Goal: Information Seeking & Learning: Learn about a topic

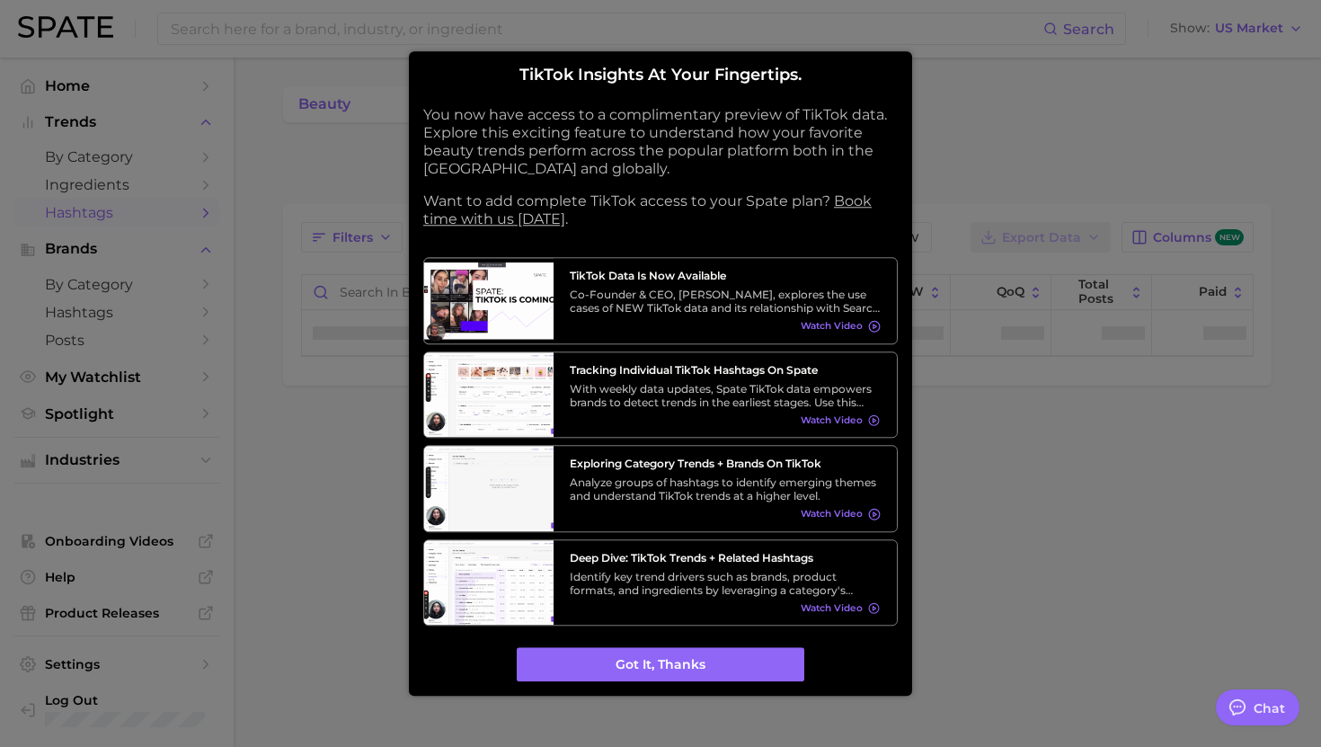
type textarea "x"
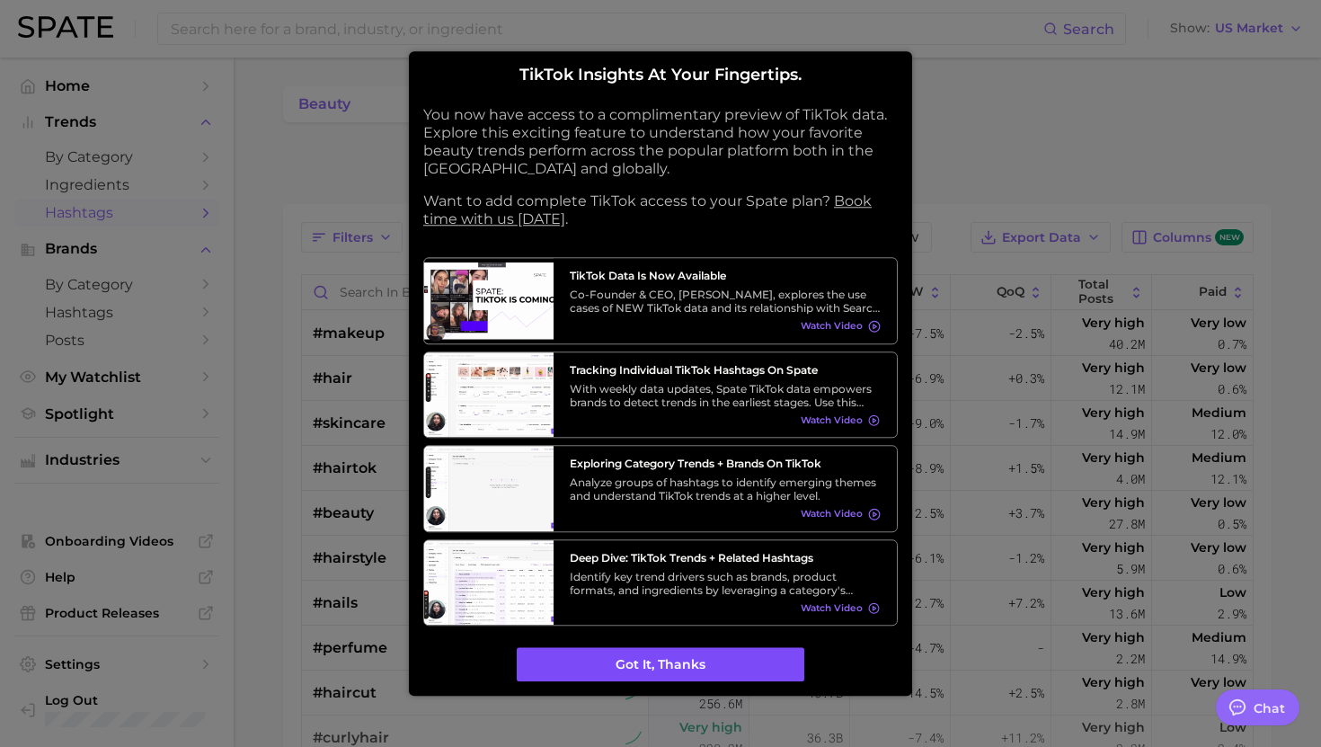
click at [605, 662] on button "Got it, thanks" at bounding box center [661, 665] width 288 height 34
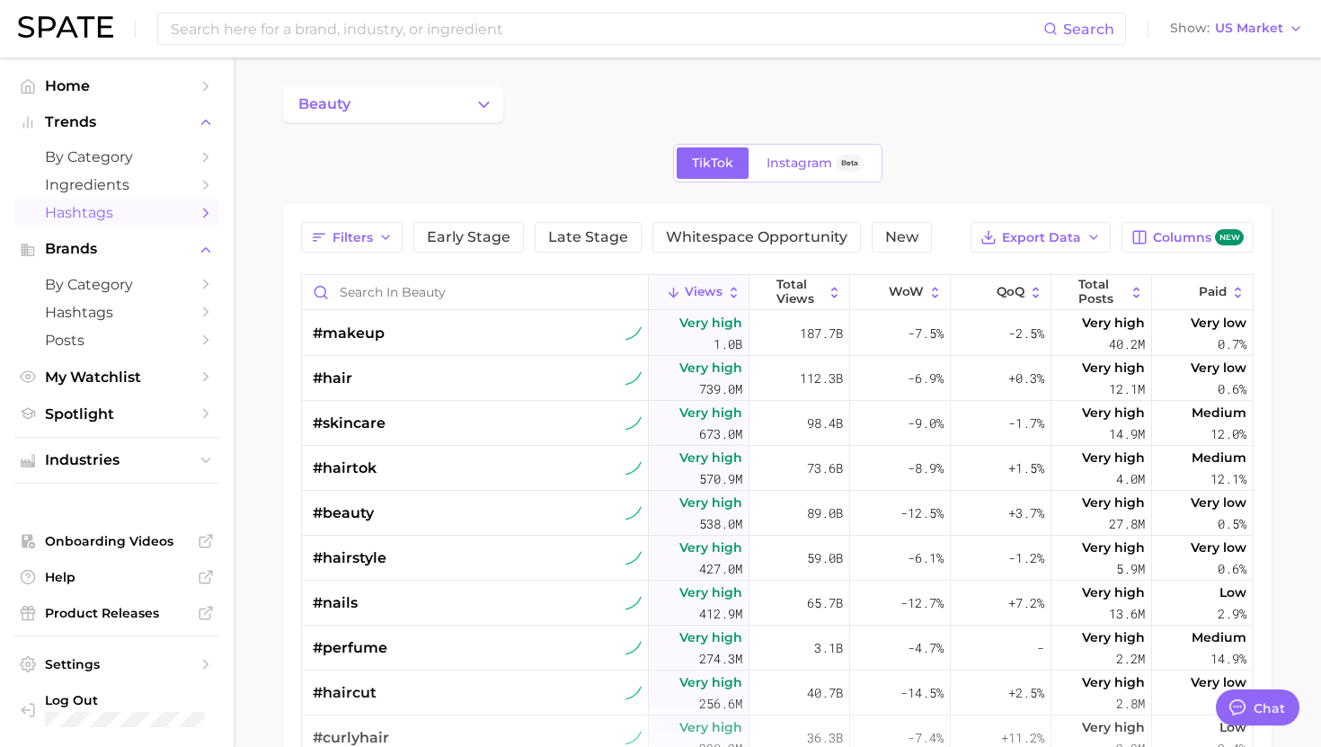
click at [749, 164] on div "TikTok Instagram Beta" at bounding box center [777, 163] width 209 height 39
click at [771, 168] on span "Instagram" at bounding box center [799, 162] width 66 height 15
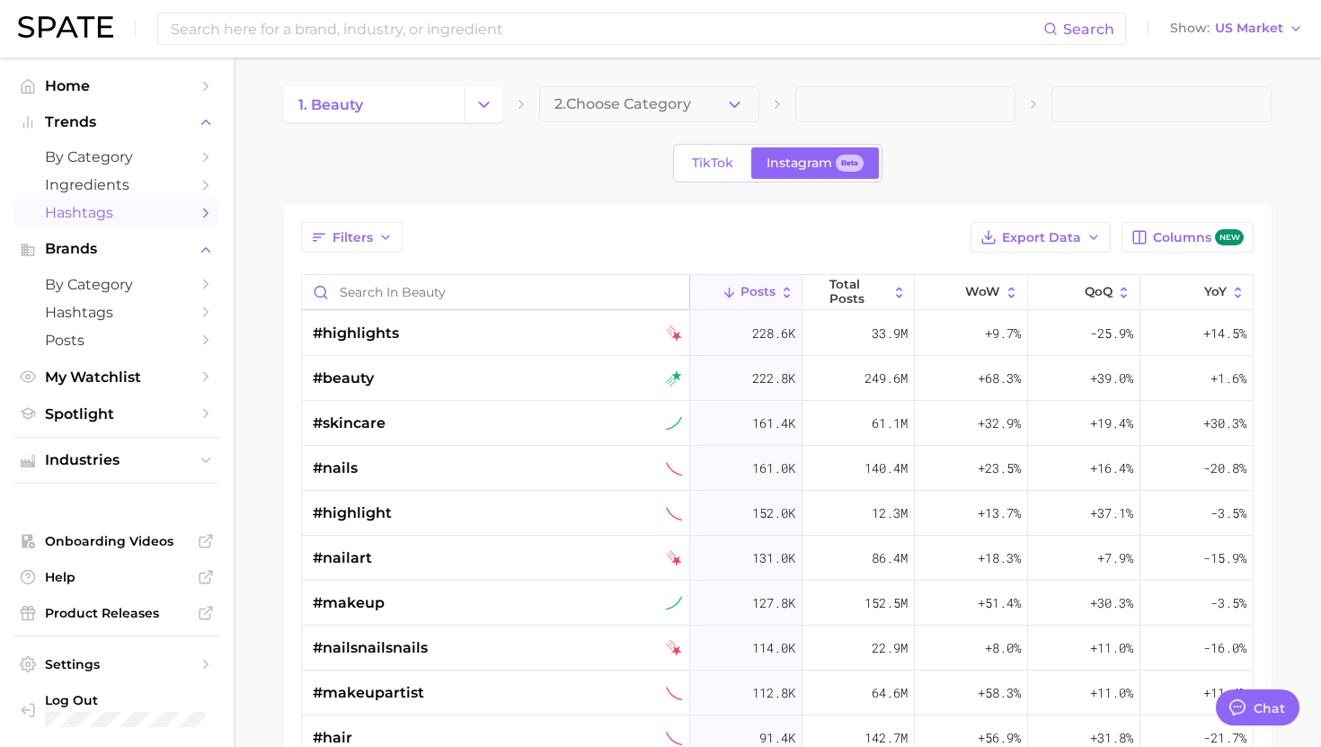
click at [502, 297] on input "Search in beauty" at bounding box center [495, 292] width 387 height 34
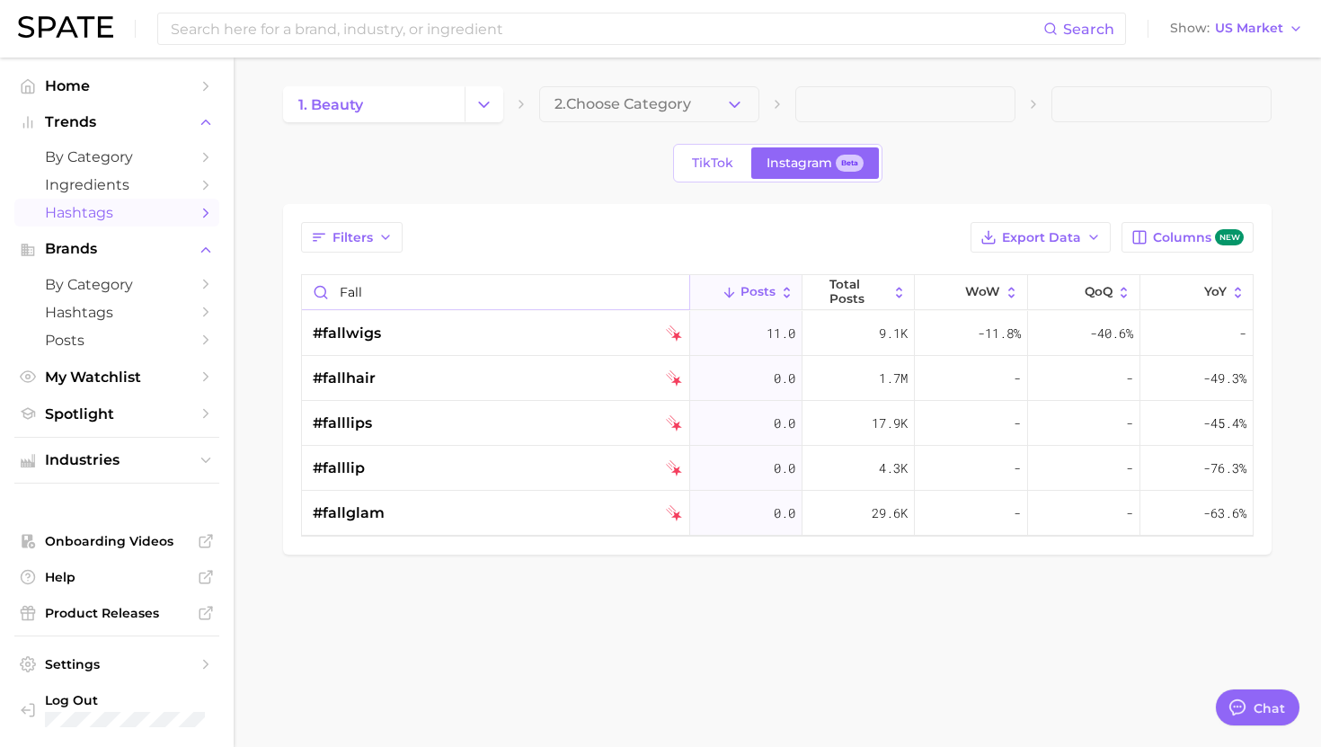
click at [384, 285] on input "fall" at bounding box center [495, 292] width 387 height 34
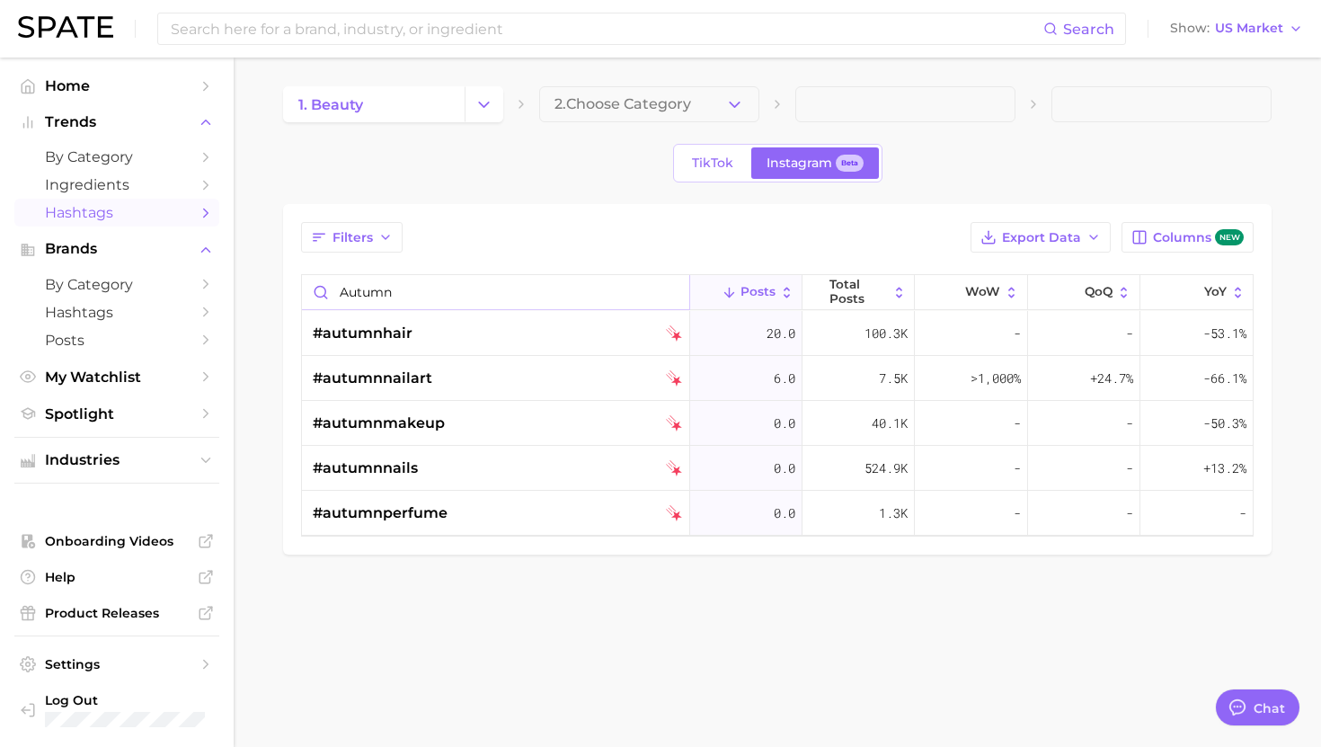
click at [496, 283] on input "autumn" at bounding box center [495, 292] width 387 height 34
click at [495, 283] on input "autumn" at bounding box center [495, 292] width 387 height 34
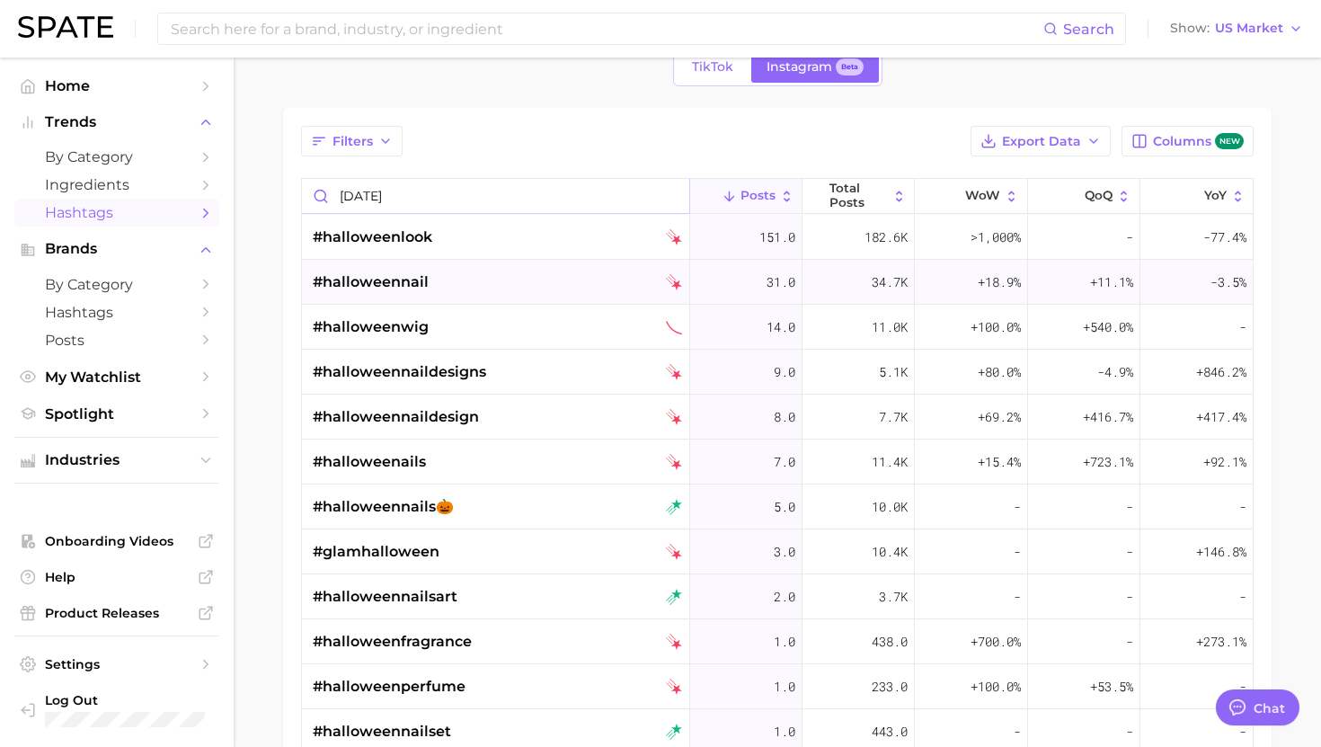
scroll to position [13, 0]
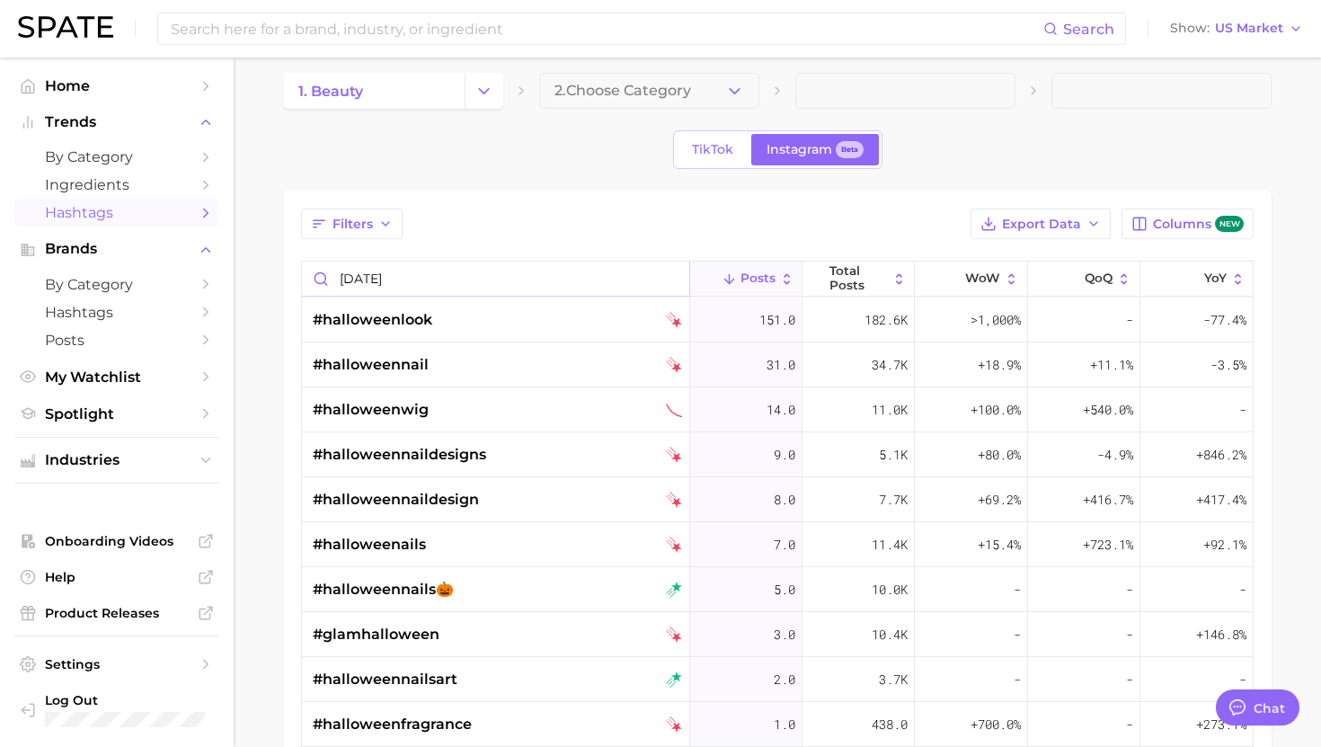
click at [474, 276] on input "[DATE]" at bounding box center [495, 278] width 387 height 34
type input "h"
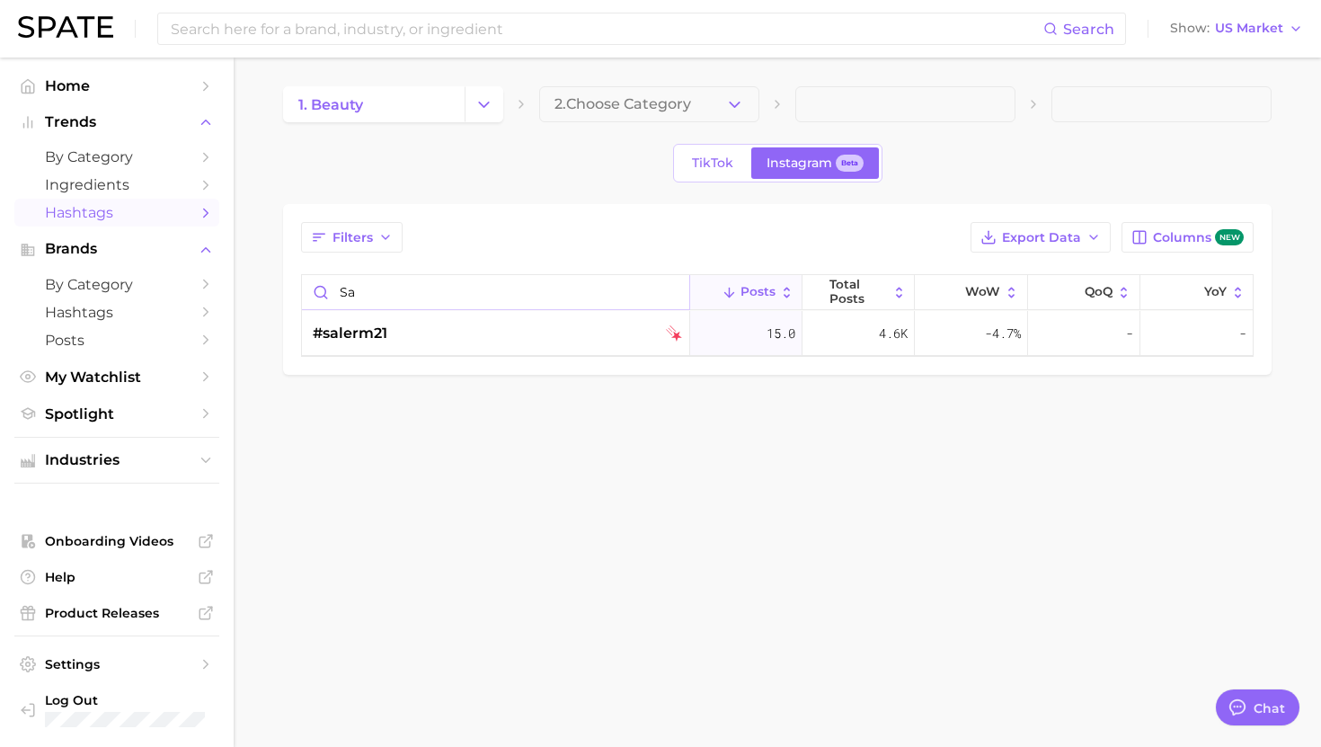
type input "s"
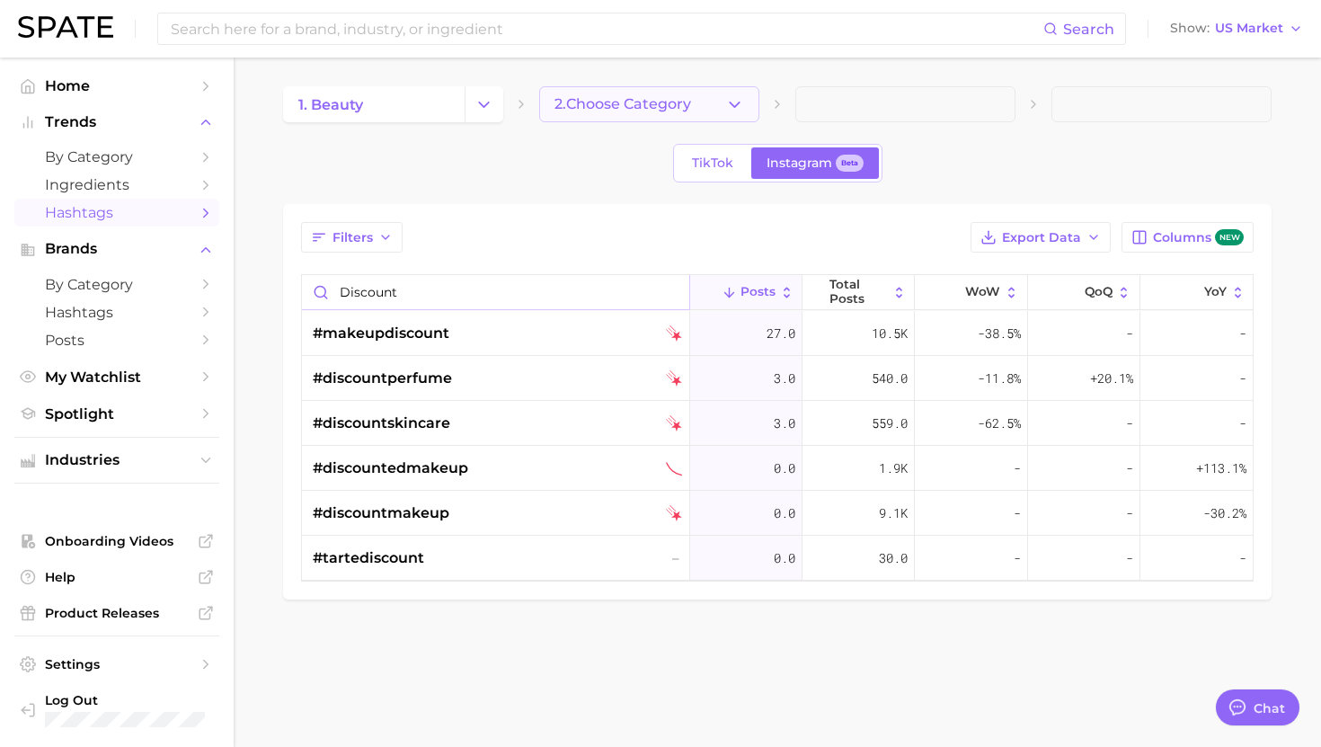
type input "discount"
click at [612, 103] on span "2. Choose Category" at bounding box center [622, 104] width 137 height 16
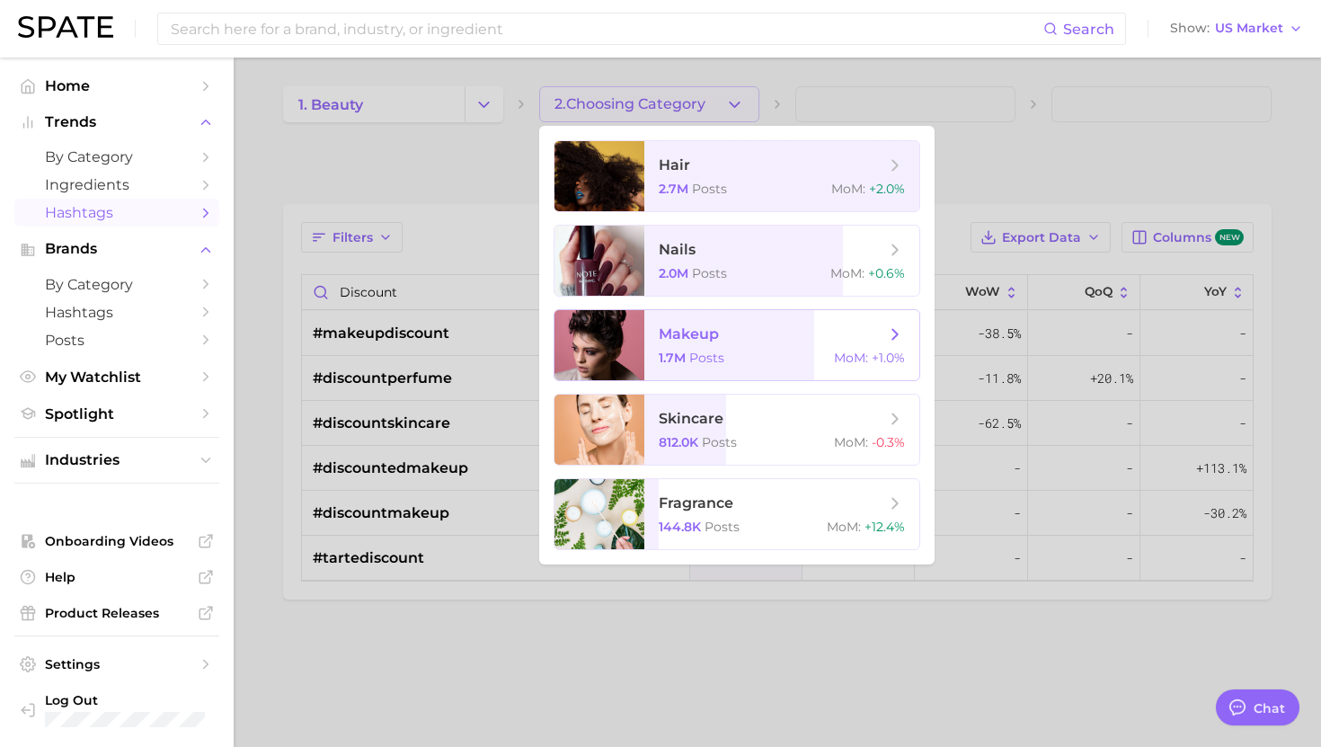
click at [683, 343] on span "makeup" at bounding box center [772, 334] width 226 height 20
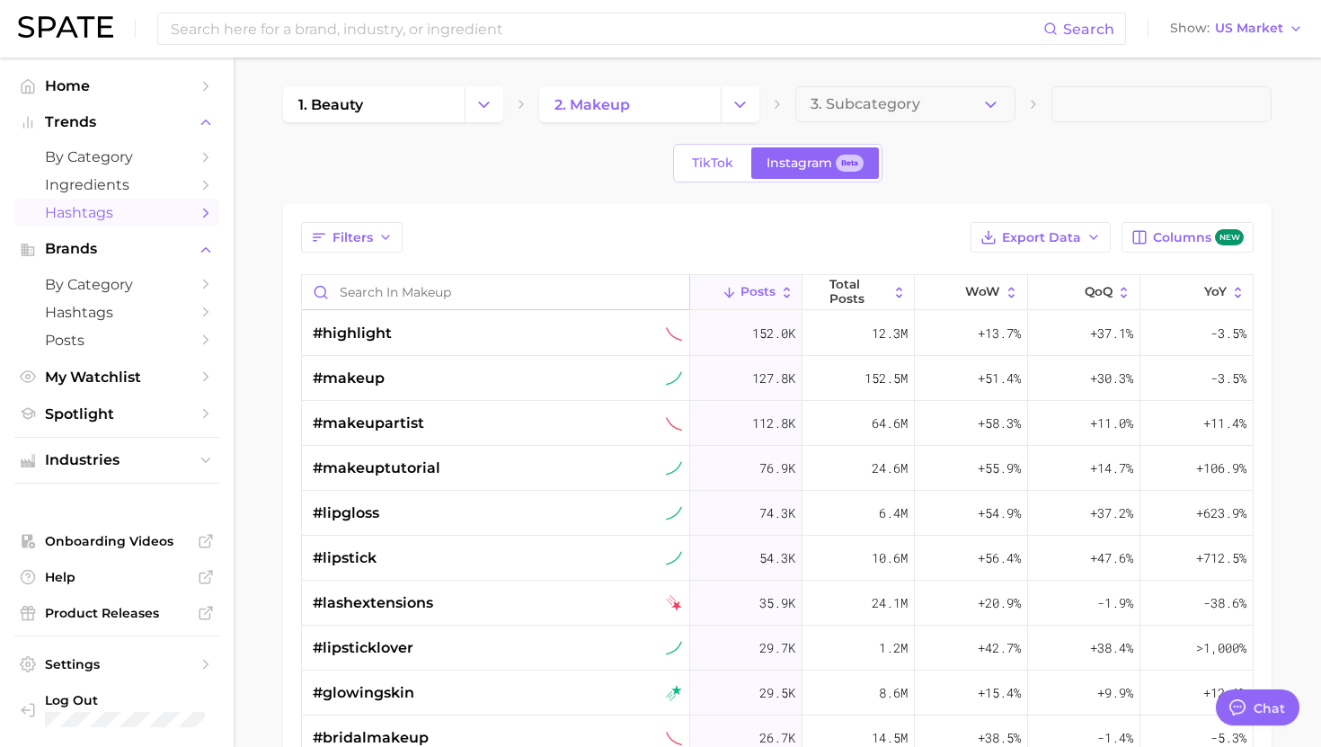
click at [615, 296] on input "Search in makeup" at bounding box center [495, 292] width 387 height 34
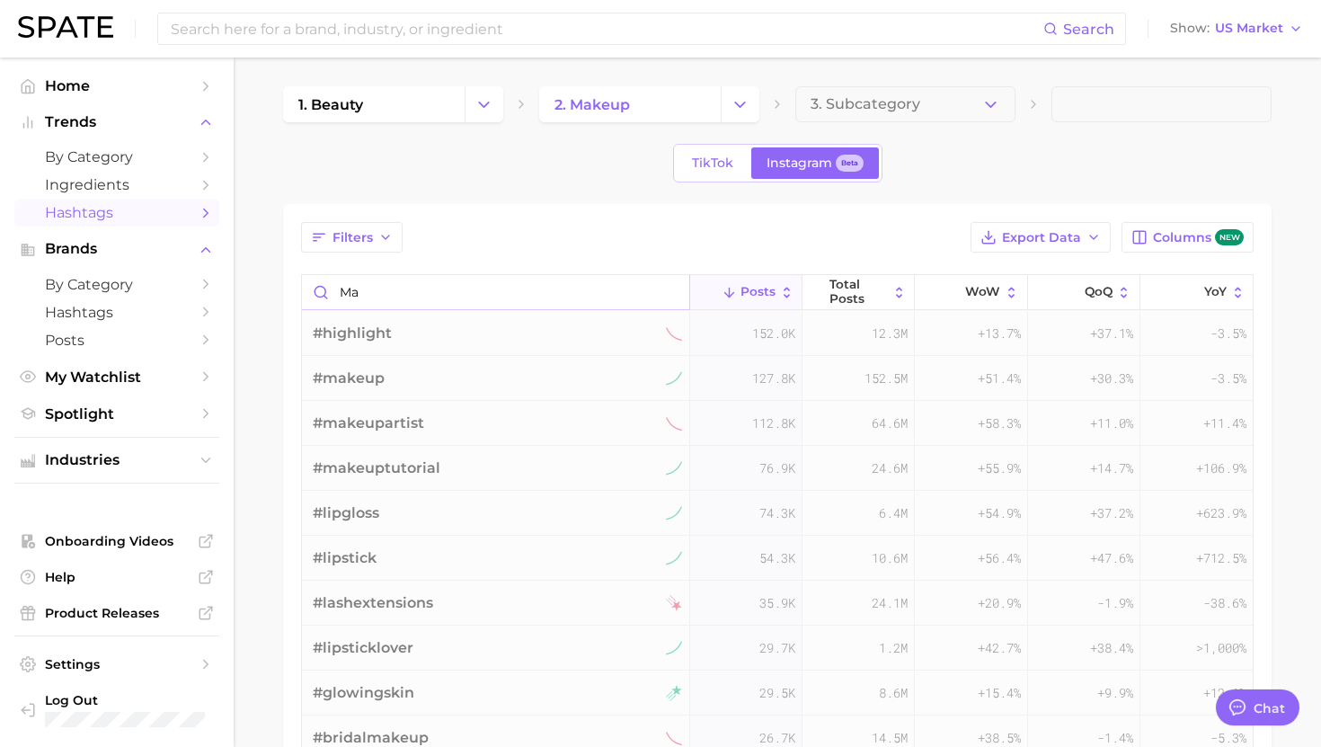
type input "m"
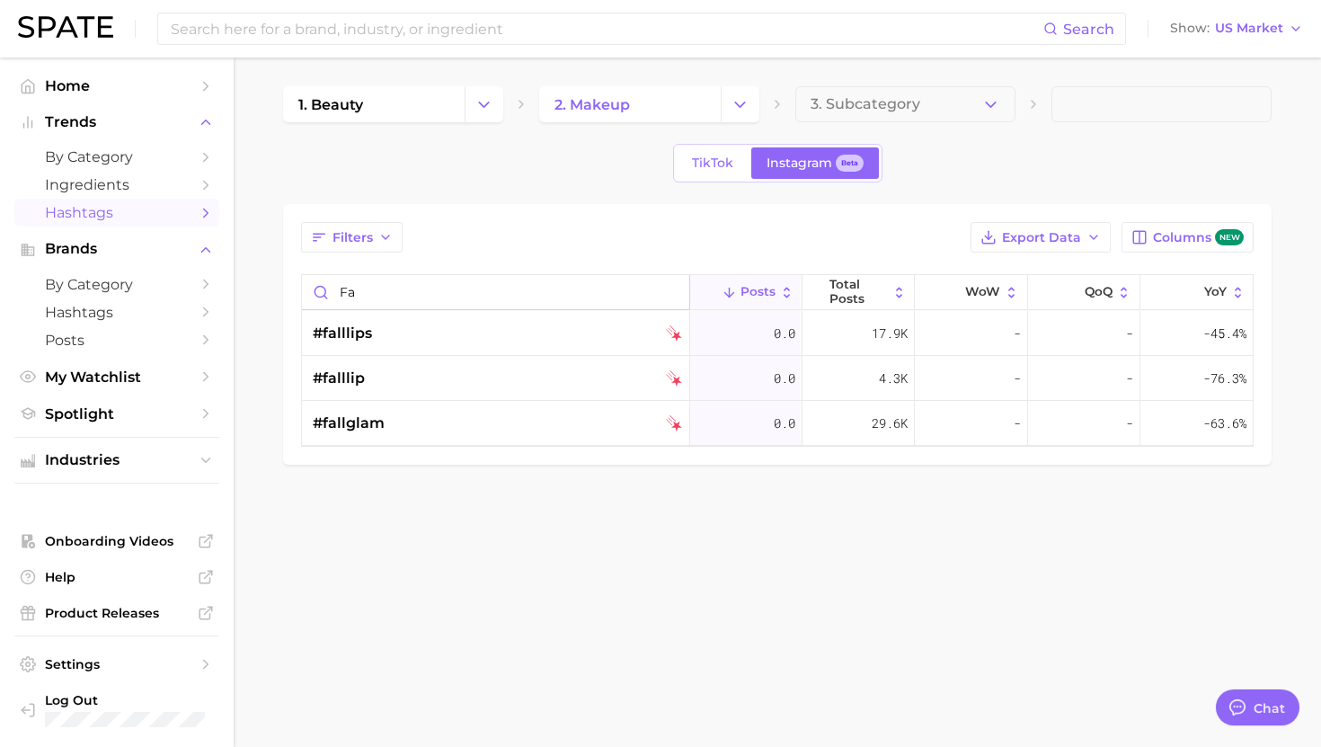
type input "f"
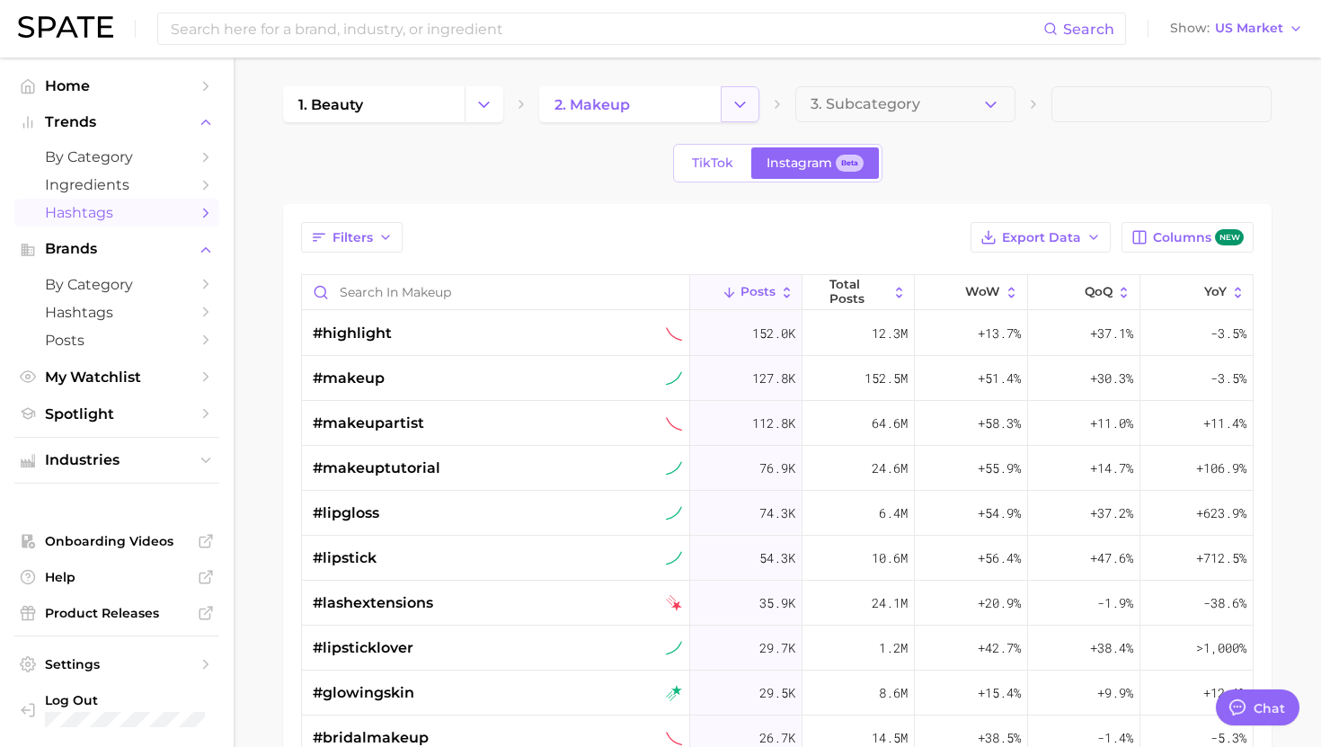
click at [743, 99] on icon "Change Category" at bounding box center [739, 104] width 19 height 19
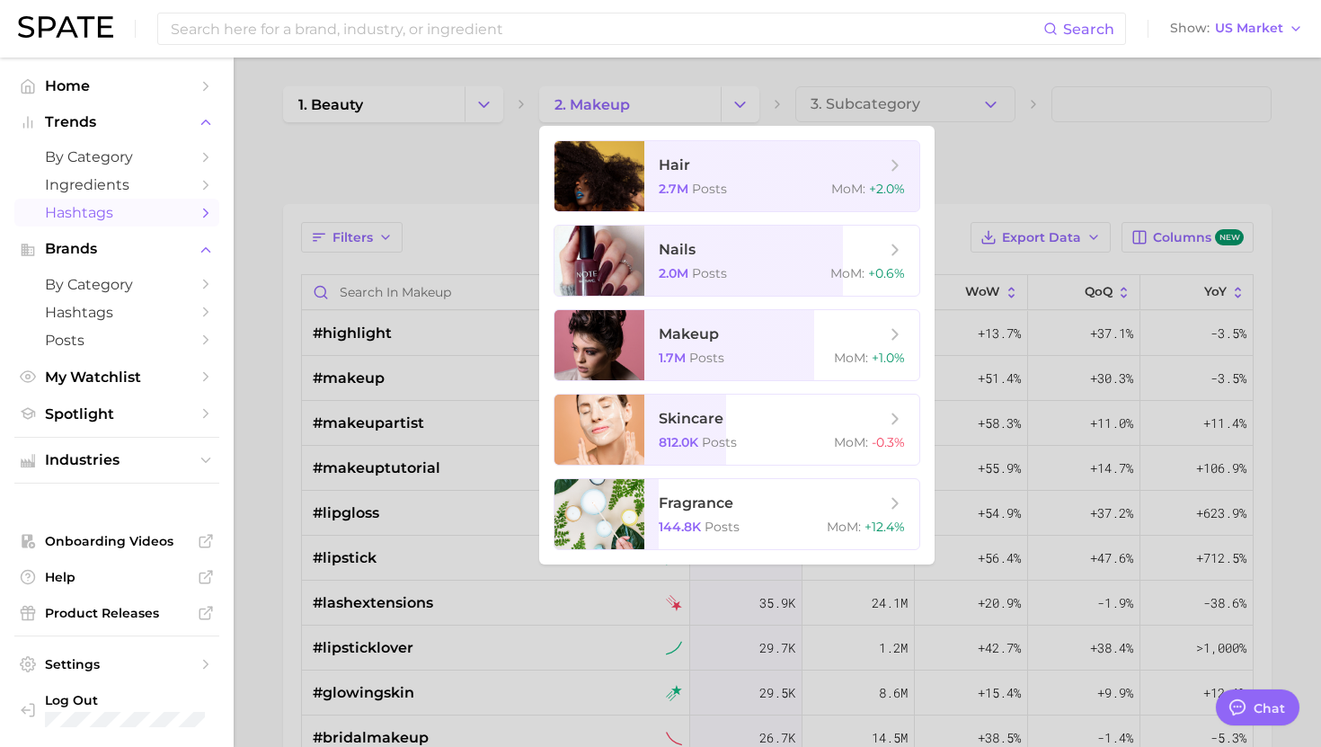
click at [460, 187] on div at bounding box center [660, 373] width 1321 height 747
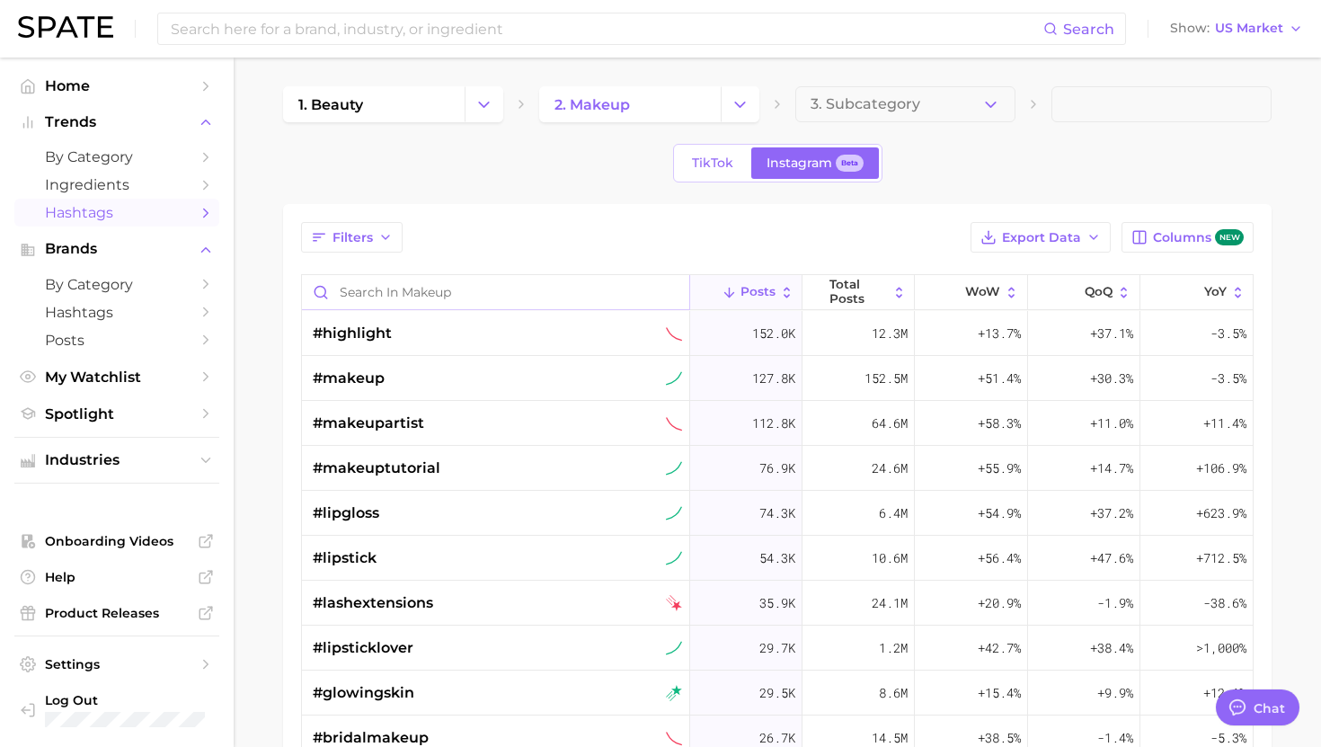
click at [530, 288] on input "Search in makeup" at bounding box center [495, 292] width 387 height 34
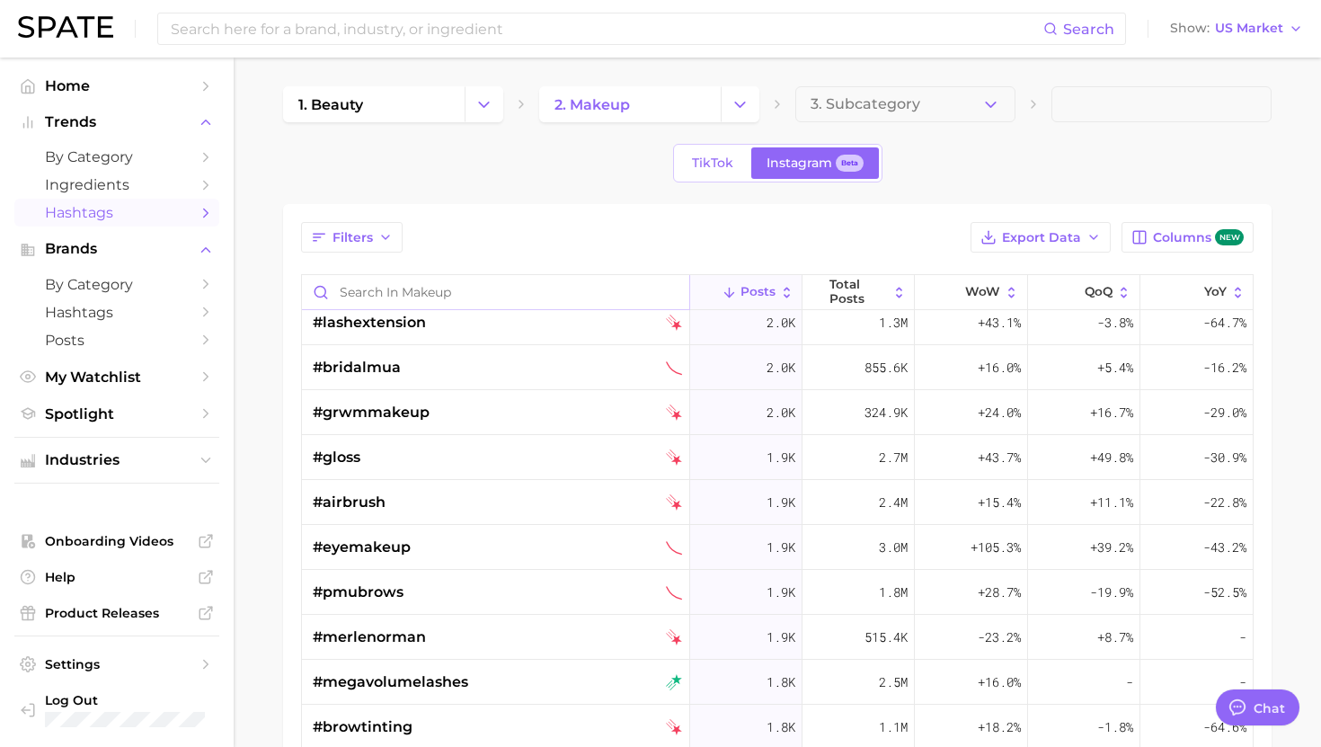
scroll to position [3732, 0]
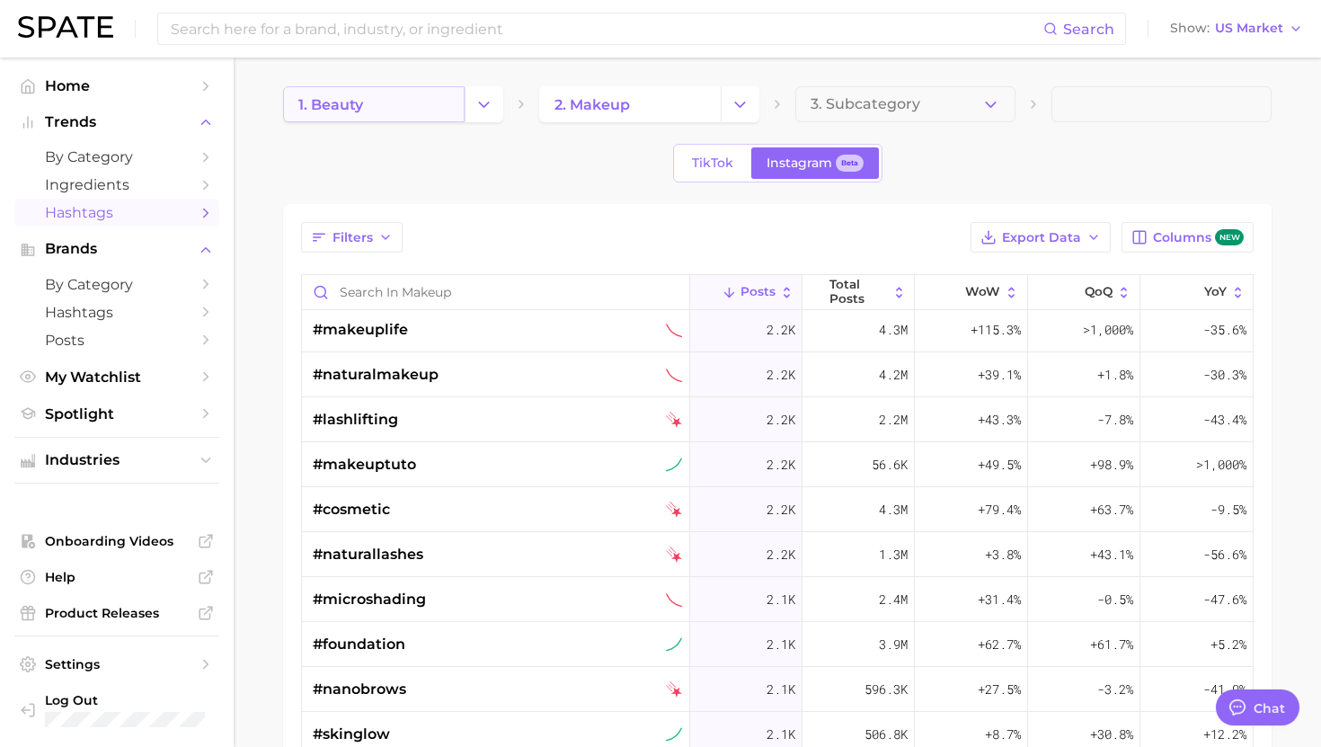
click at [418, 112] on link "1. beauty" at bounding box center [374, 104] width 182 height 36
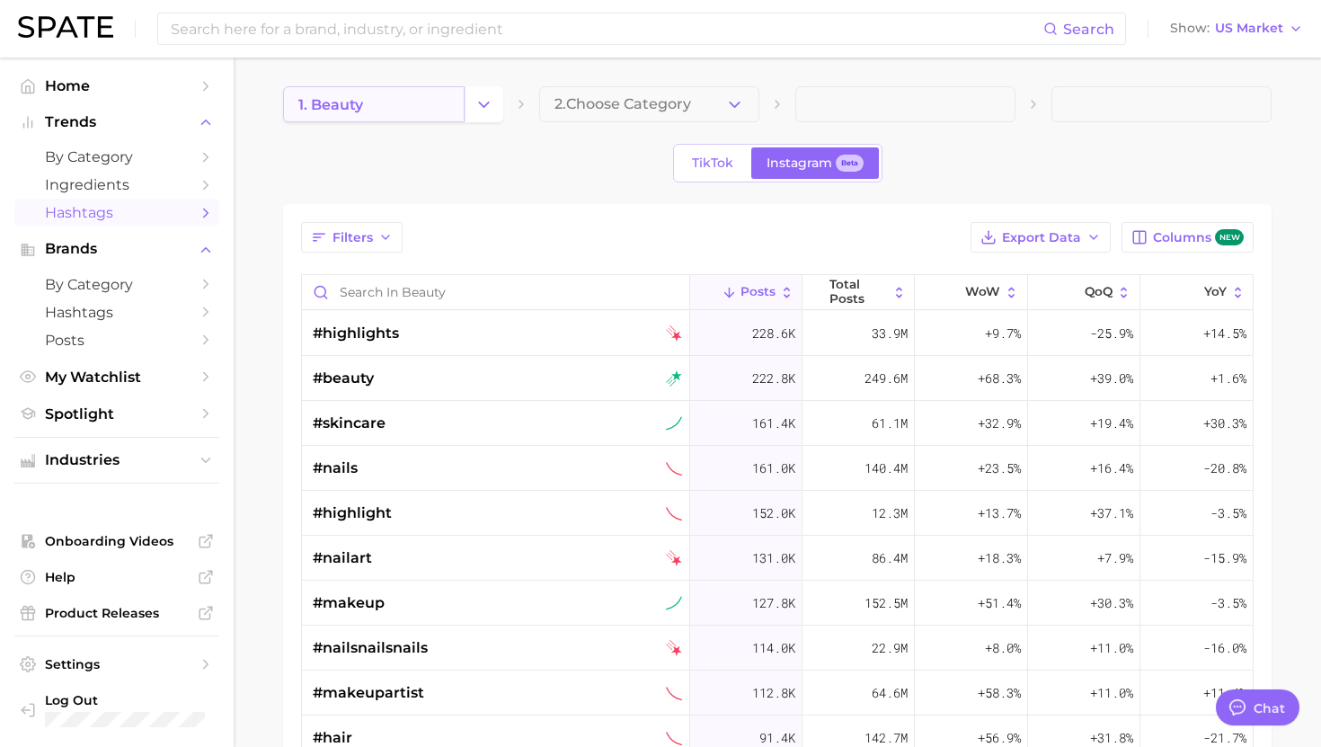
click at [411, 108] on link "1. beauty" at bounding box center [374, 104] width 182 height 36
click at [492, 114] on button "Change Category" at bounding box center [484, 104] width 39 height 36
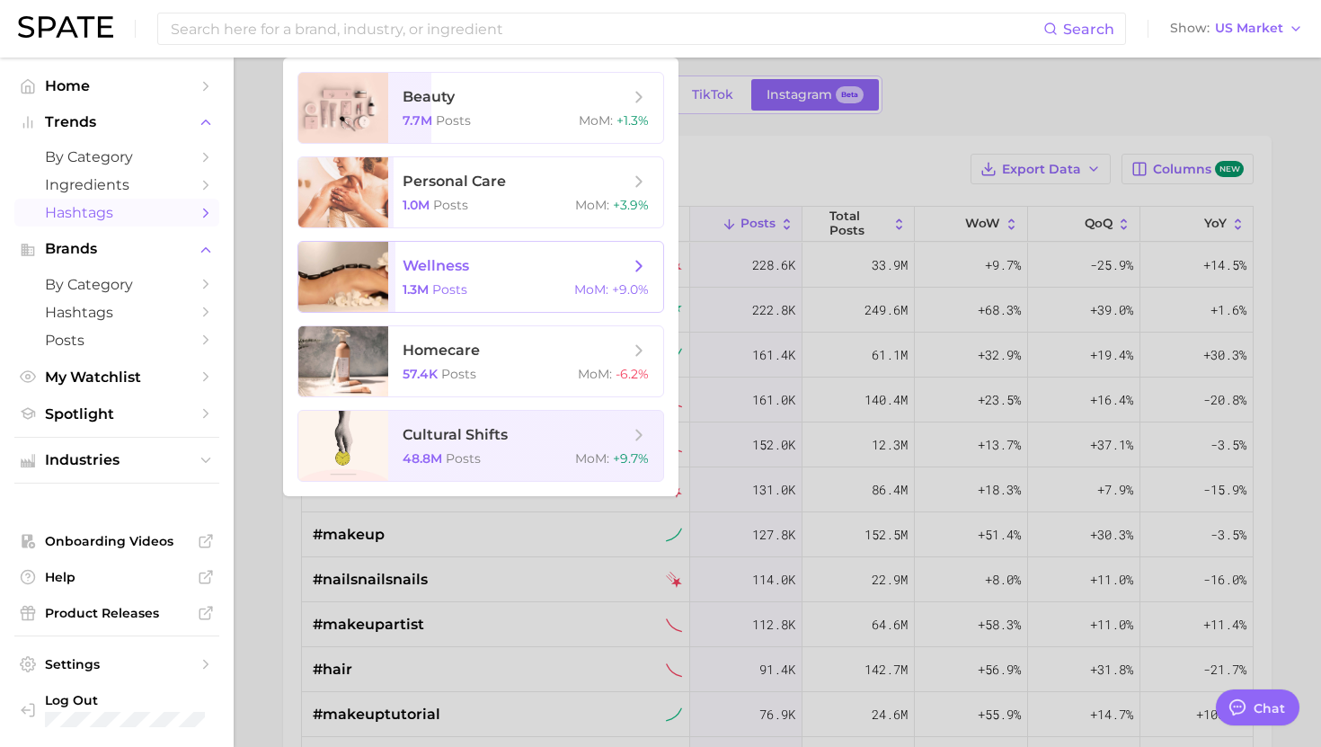
scroll to position [79, 0]
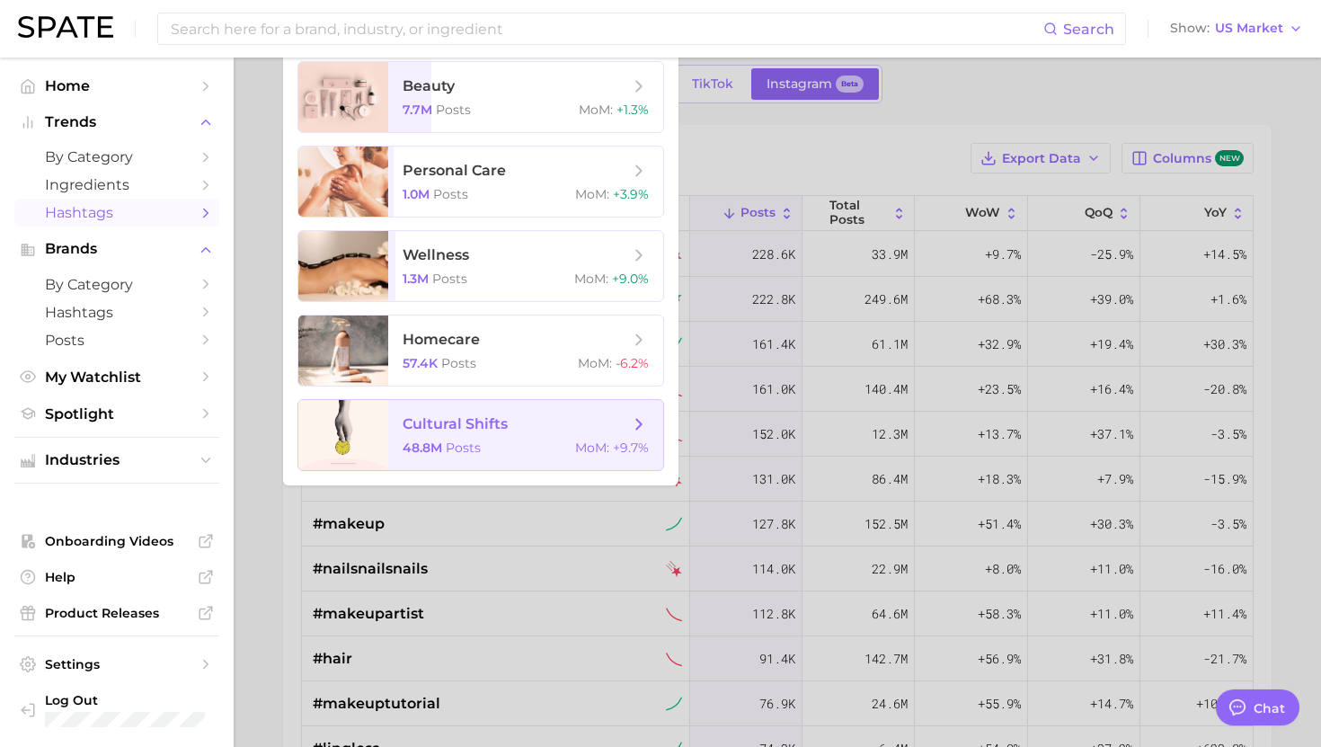
click at [473, 418] on span "cultural shifts" at bounding box center [455, 423] width 105 height 17
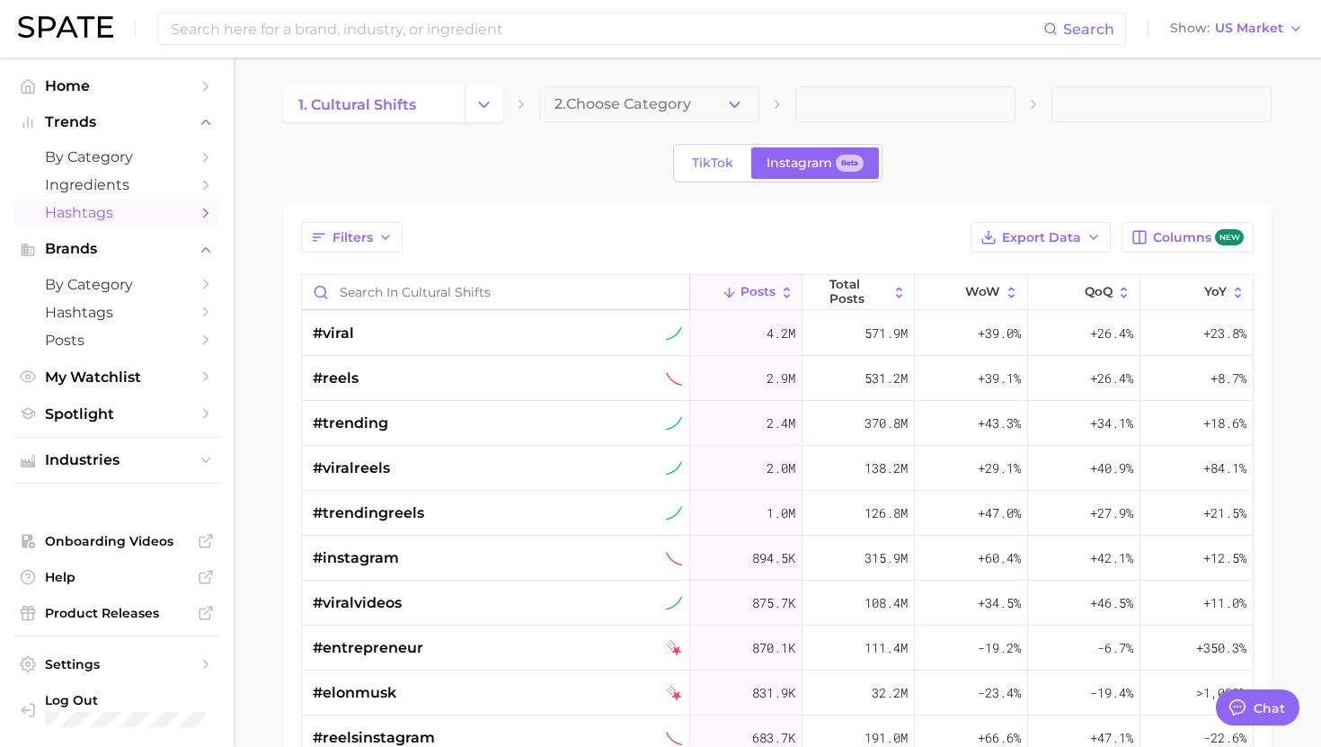
click at [528, 290] on input "Search in cultural shifts" at bounding box center [495, 292] width 387 height 34
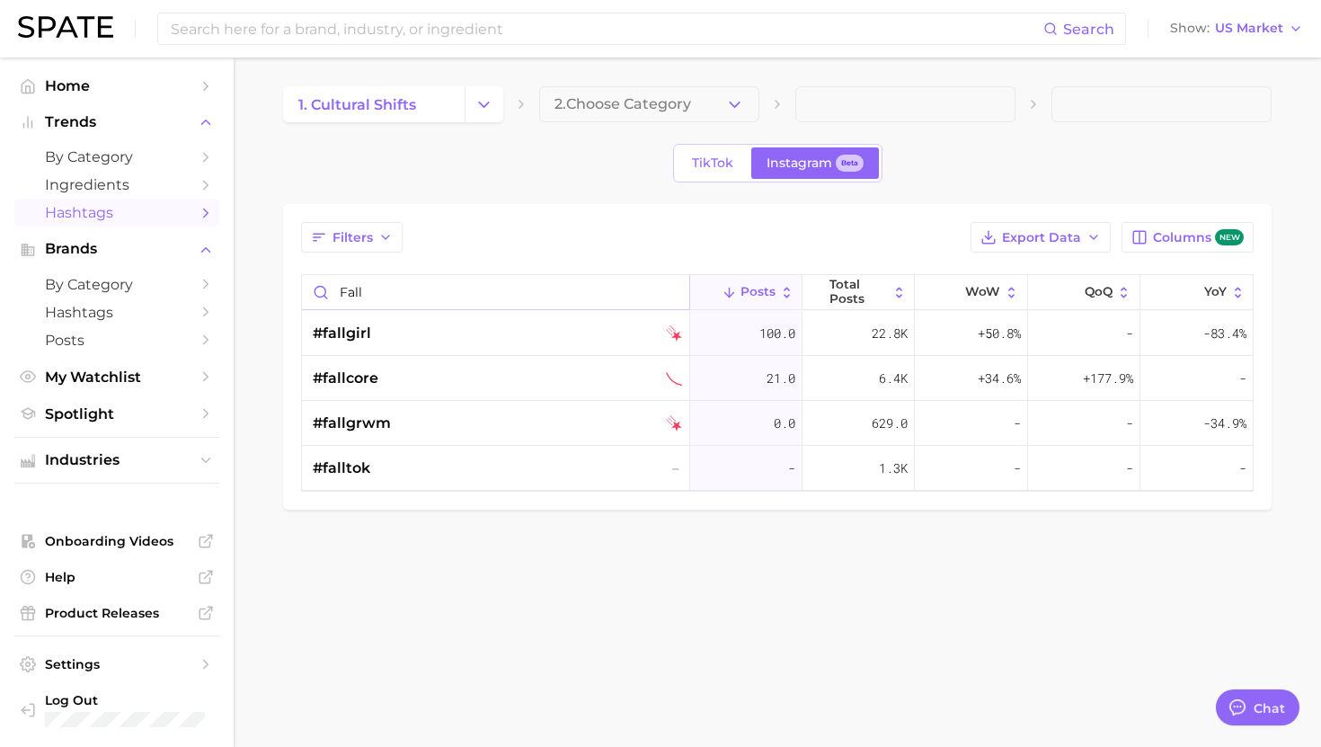
click at [593, 283] on input "fall" at bounding box center [495, 292] width 387 height 34
click at [594, 283] on input "fall" at bounding box center [495, 292] width 387 height 34
click at [420, 297] on input "autumn" at bounding box center [495, 292] width 387 height 34
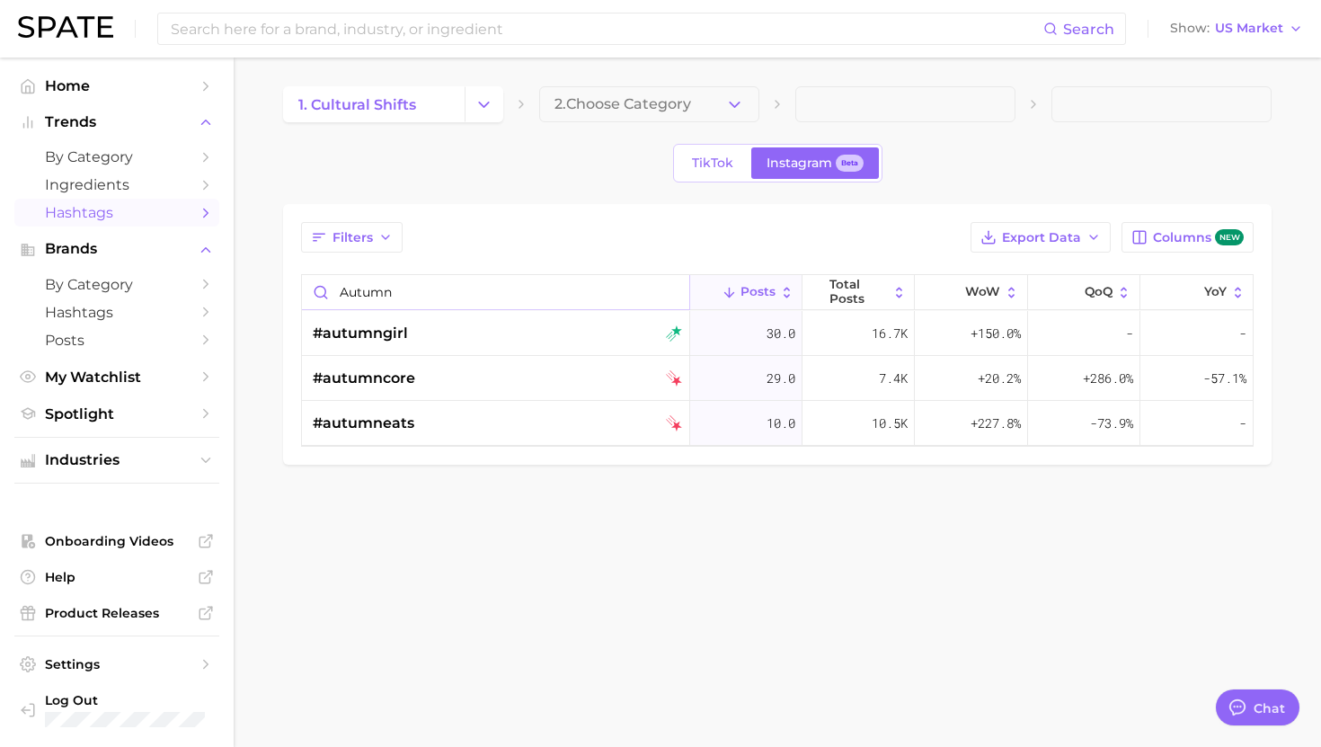
click at [420, 297] on input "autumn" at bounding box center [495, 292] width 387 height 34
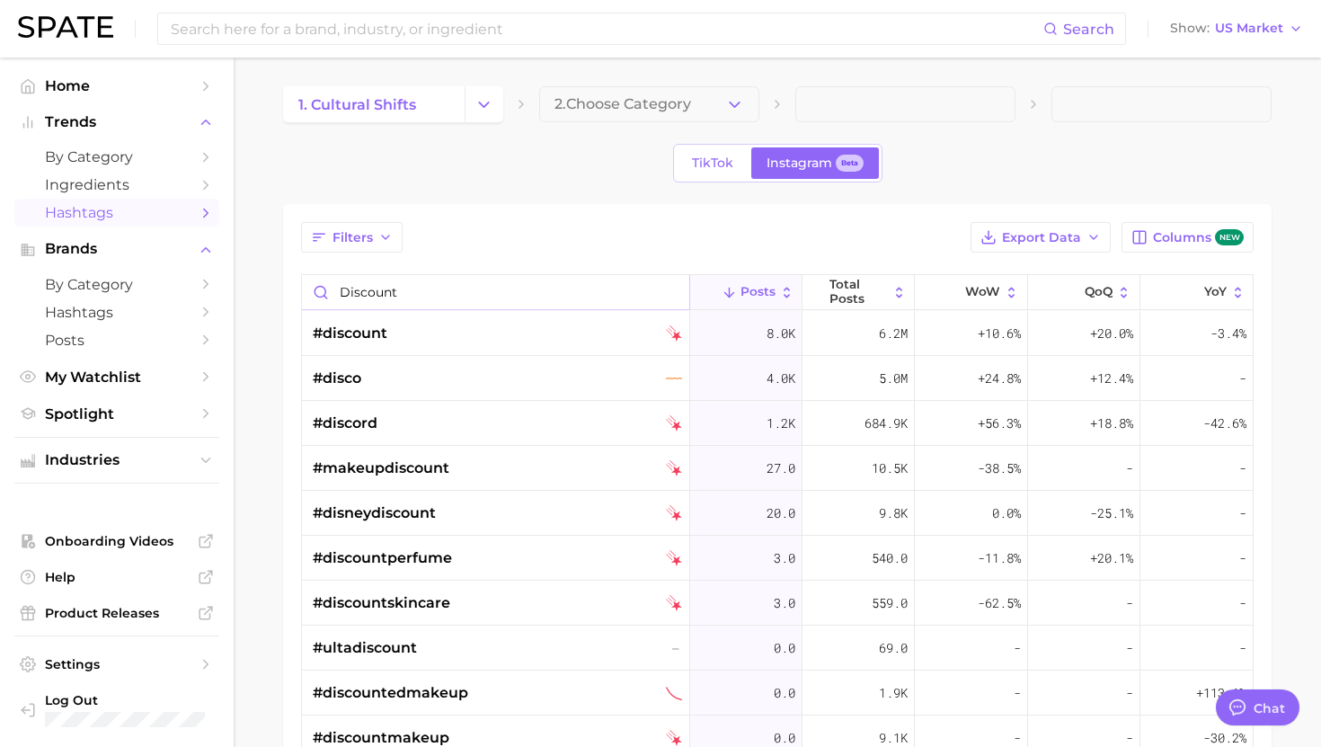
click at [429, 282] on input "discount" at bounding box center [495, 292] width 387 height 34
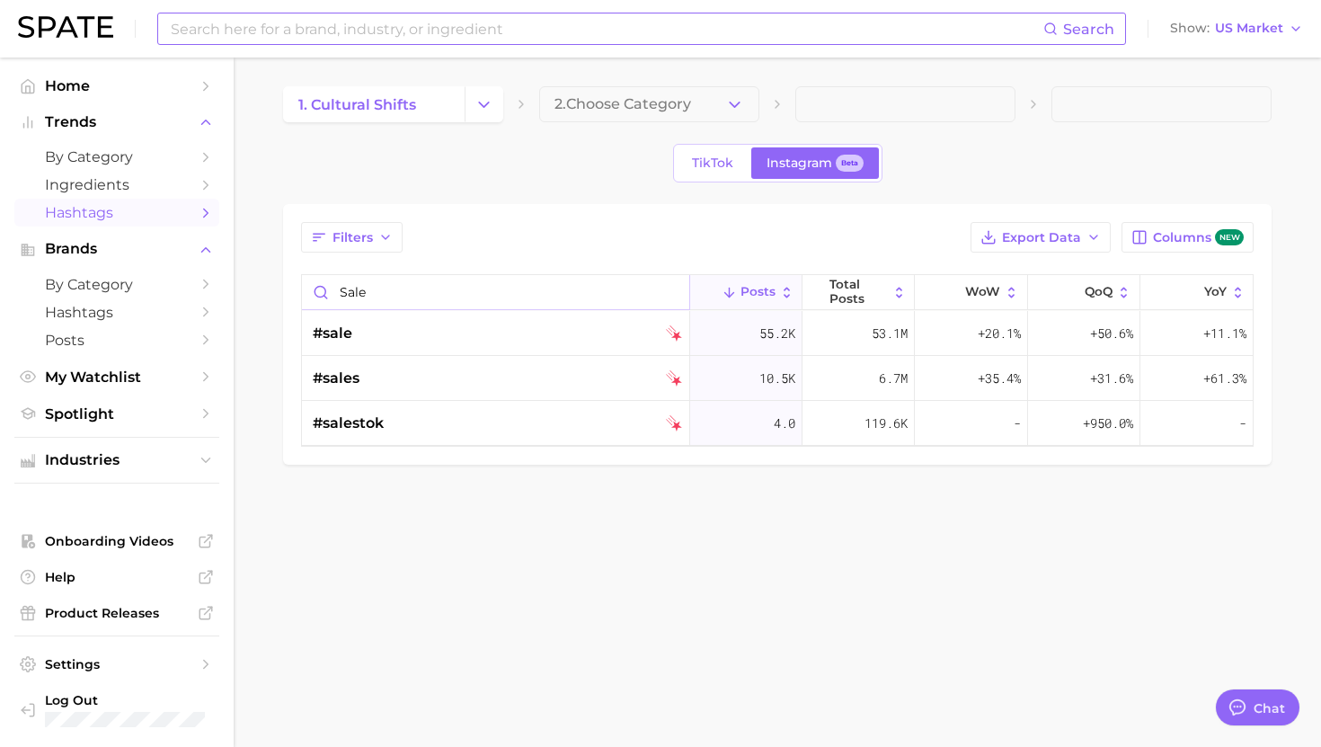
type input "sale"
